Goal: Use online tool/utility: Utilize a website feature to perform a specific function

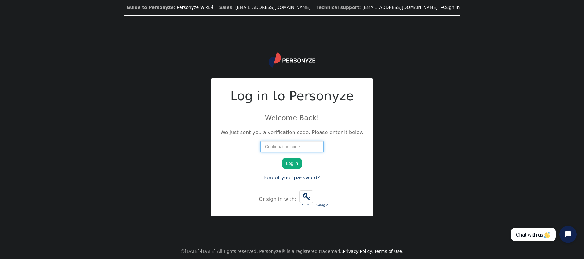
click at [279, 146] on input "number" at bounding box center [291, 146] width 63 height 11
type input "68740"
click at [291, 164] on button "Log in" at bounding box center [292, 163] width 20 height 11
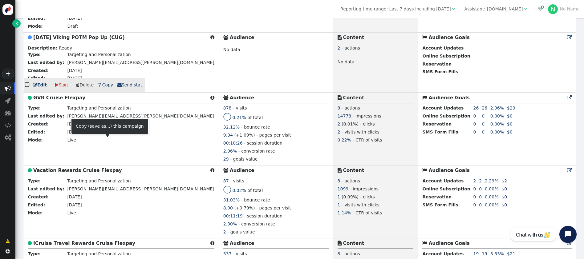
scroll to position [646, 0]
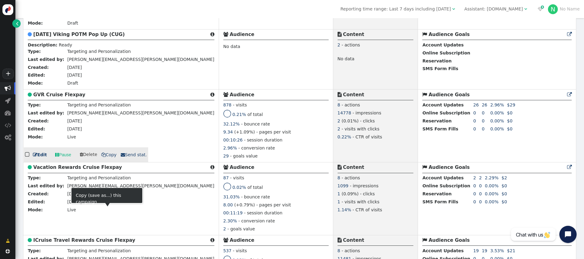
click at [107, 157] on span " Copy" at bounding box center [108, 154] width 15 height 5
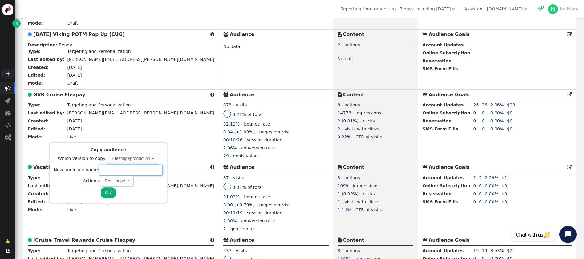
click at [118, 171] on input "text" at bounding box center [130, 170] width 63 height 11
click at [121, 182] on div "Don't copy" at bounding box center [115, 181] width 20 height 6
type input "DirectBuy Travel Cruise Flexpay"
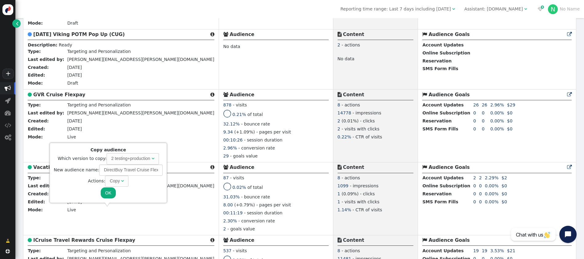
drag, startPoint x: 110, startPoint y: 194, endPoint x: 183, endPoint y: 184, distance: 74.0
click at [110, 194] on button "OK" at bounding box center [108, 193] width 15 height 11
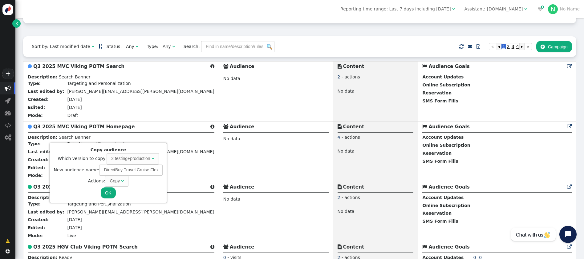
scroll to position [133, 0]
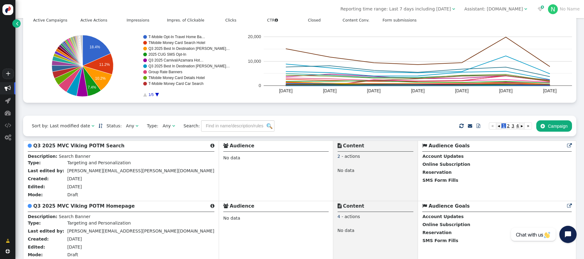
scroll to position [51, 0]
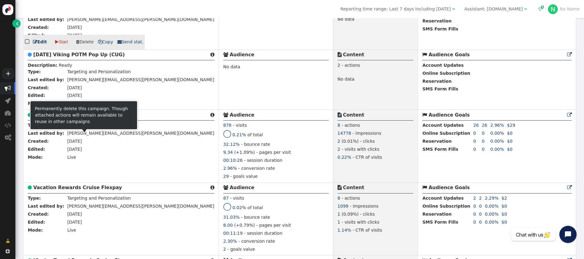
scroll to position [630, 0]
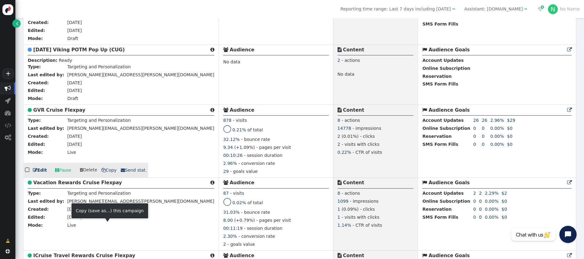
click at [105, 173] on span " Copy" at bounding box center [108, 170] width 15 height 5
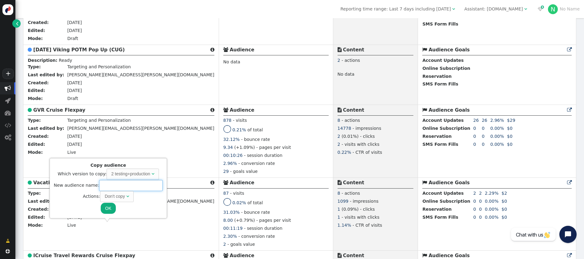
click at [107, 185] on input "text" at bounding box center [130, 185] width 63 height 11
type input "B"
type input "Direct Buy Travel Cruise Flexpay"
click at [129, 193] on span "Don't copy " at bounding box center [117, 196] width 34 height 11
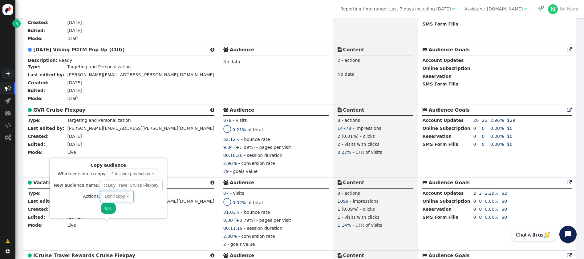
scroll to position [0, 0]
click at [108, 207] on button "OK" at bounding box center [108, 208] width 15 height 11
